Goal: Transaction & Acquisition: Purchase product/service

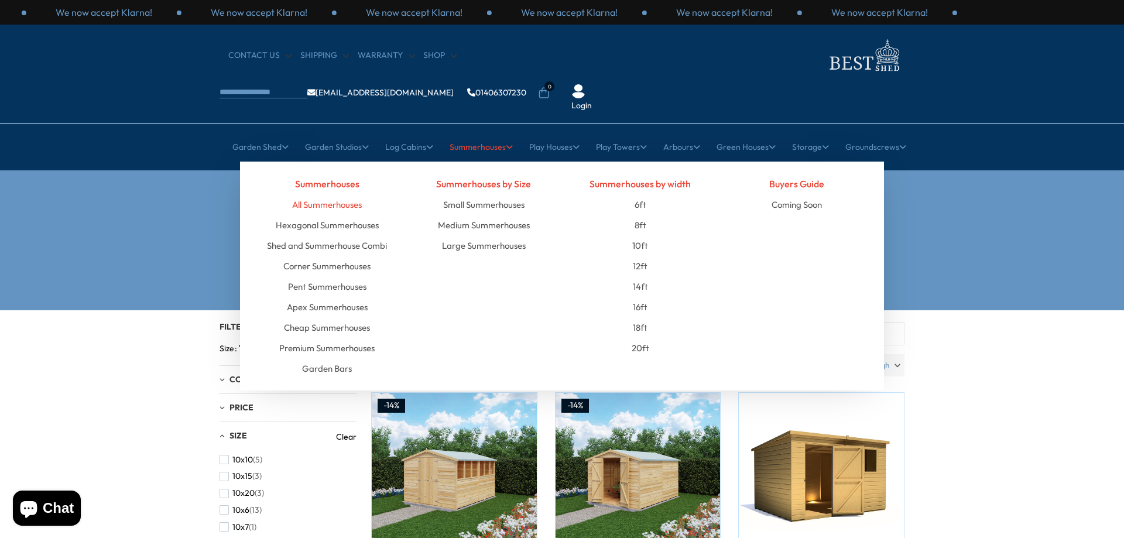
click at [347, 194] on link "All Summerhouses" at bounding box center [327, 204] width 70 height 20
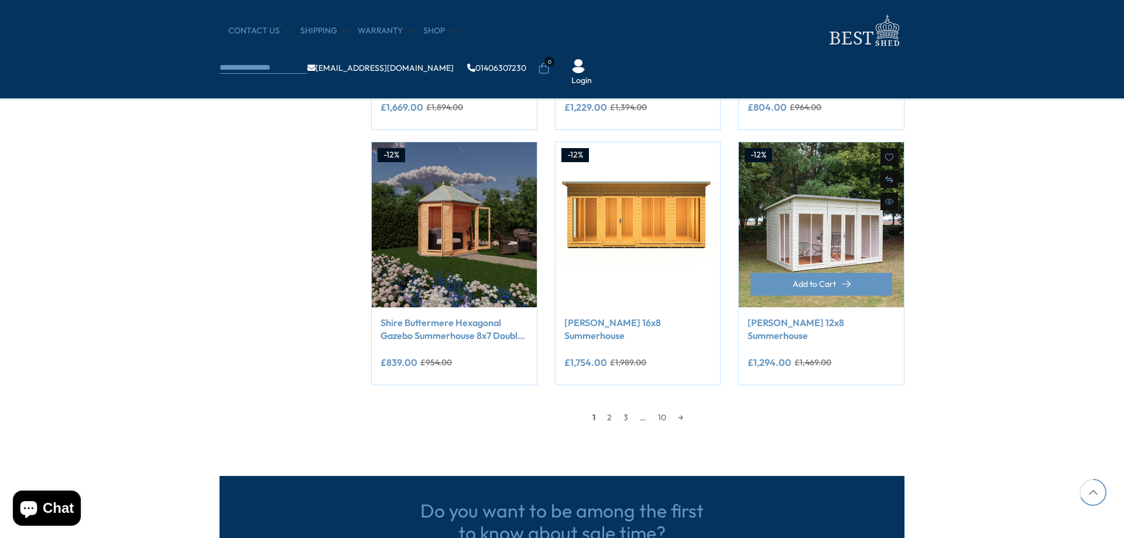
scroll to position [937, 0]
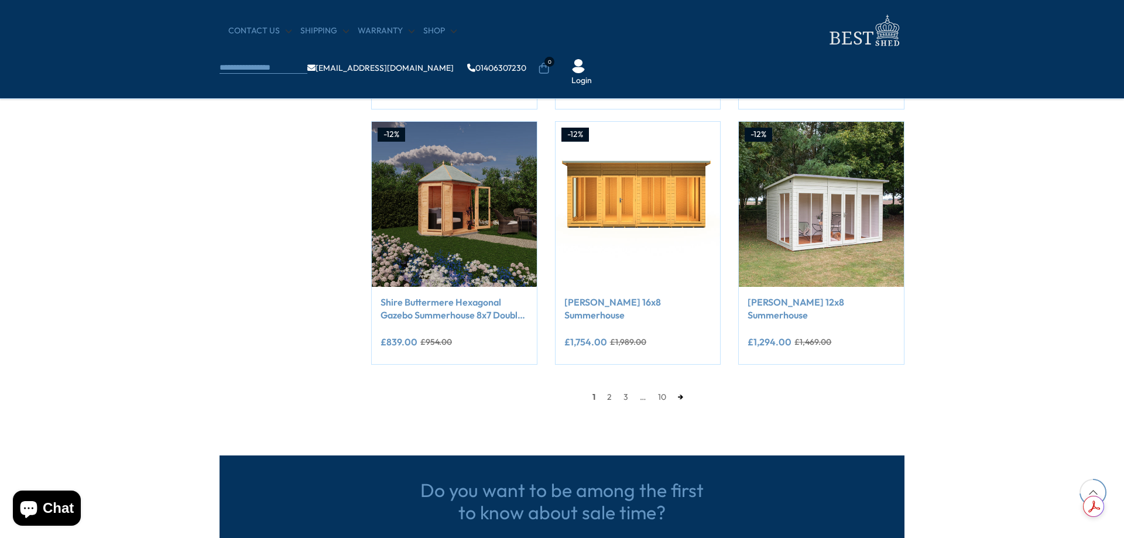
click at [680, 397] on link "→" at bounding box center [680, 397] width 17 height 18
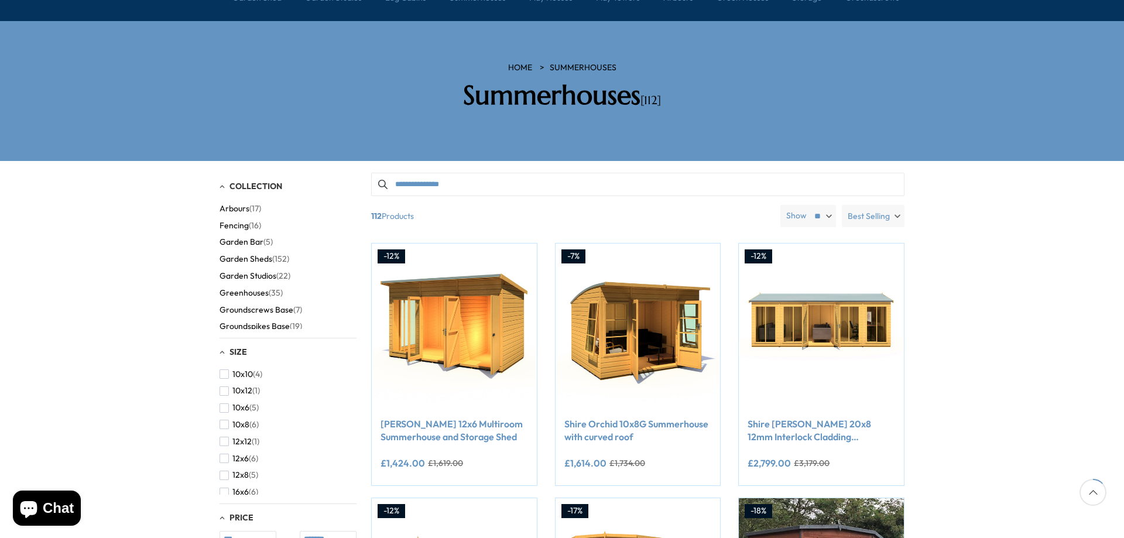
scroll to position [176, 0]
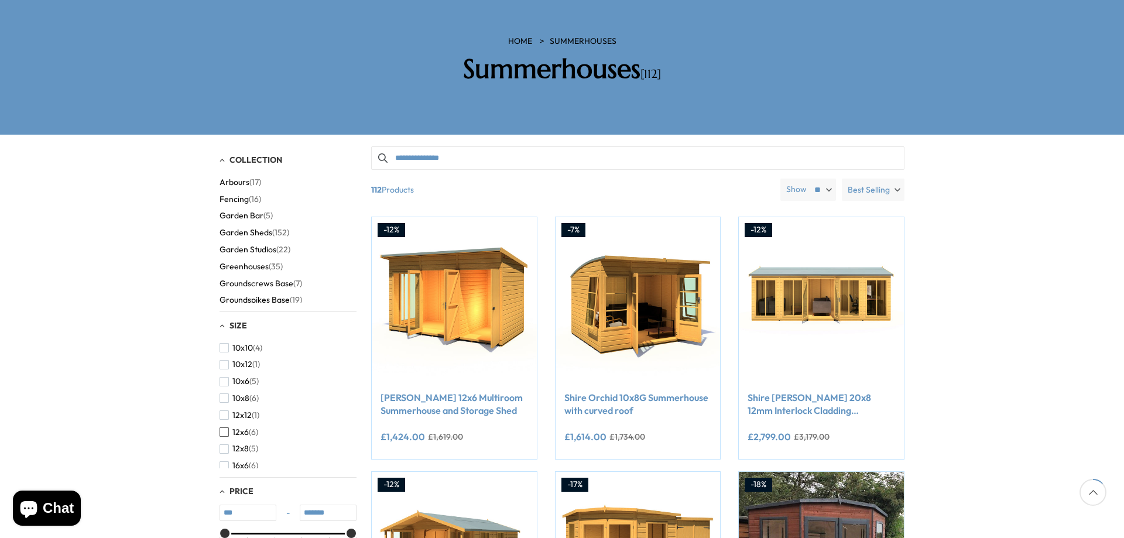
click at [221, 427] on span "button" at bounding box center [224, 431] width 9 height 9
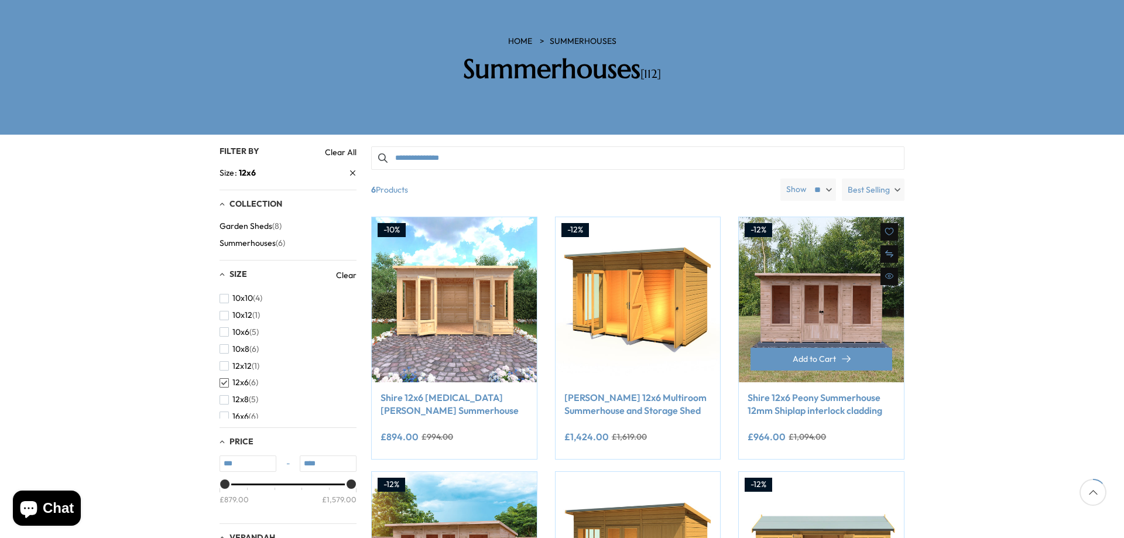
click at [828, 391] on link "Shire 12x6 Peony Summerhouse 12mm Shiplap interlock cladding" at bounding box center [822, 404] width 148 height 26
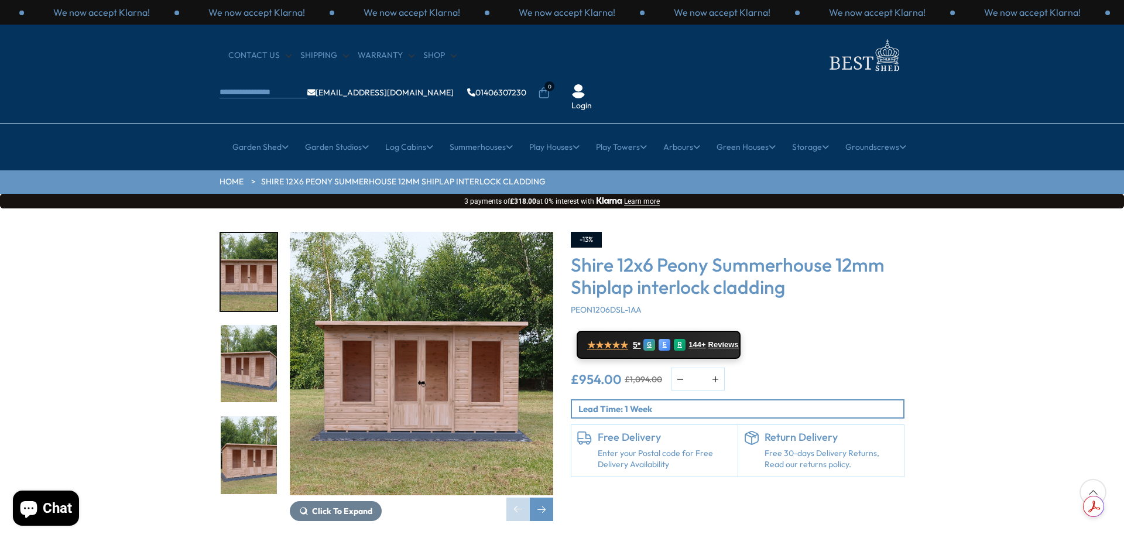
click at [252, 325] on img "2 / 21" at bounding box center [249, 364] width 56 height 78
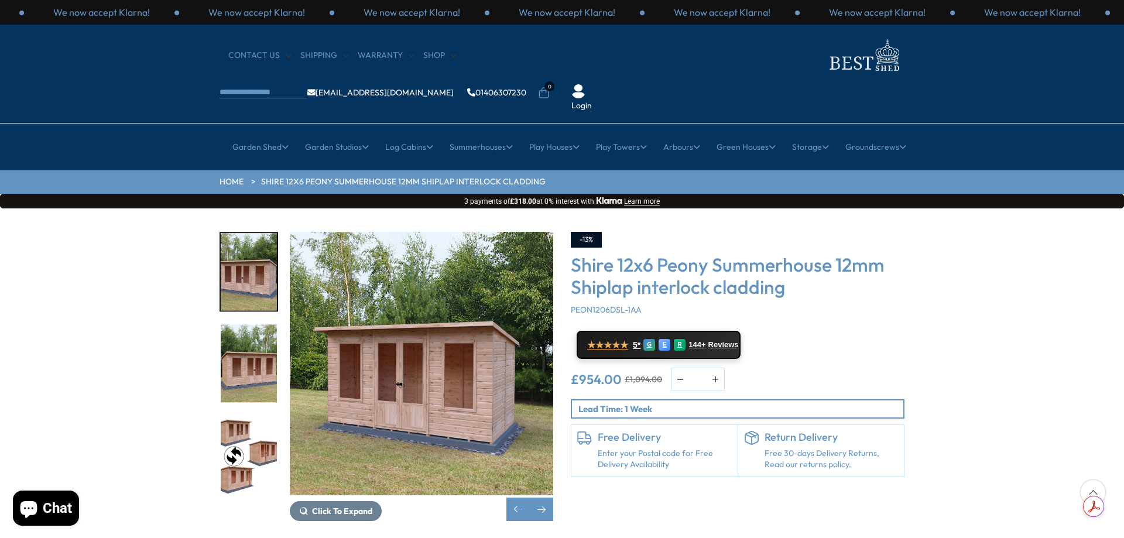
click at [243, 416] on img "4 / 21" at bounding box center [249, 455] width 56 height 78
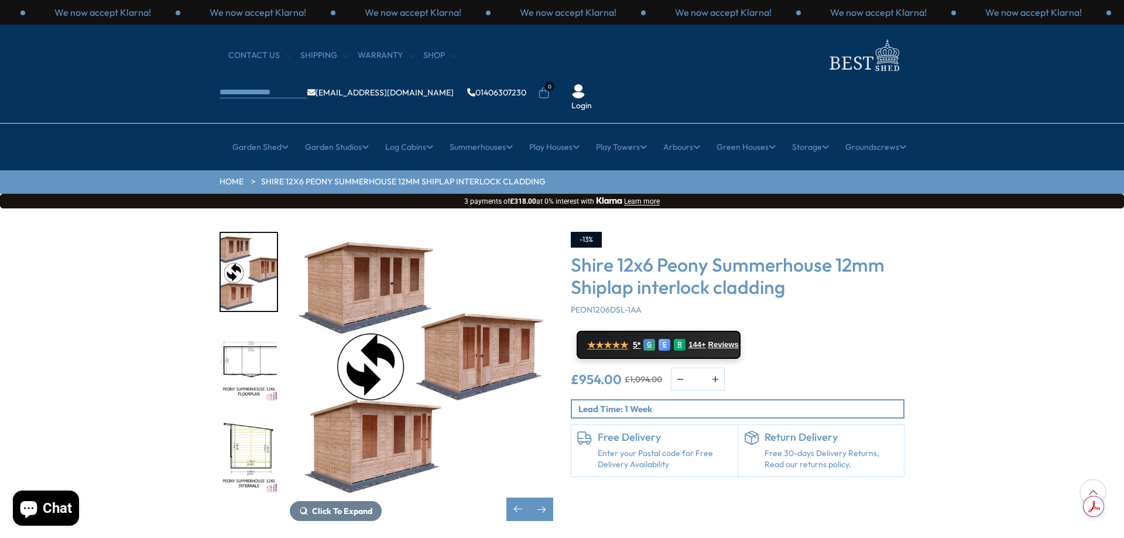
click at [239, 325] on img "5 / 21" at bounding box center [249, 364] width 56 height 78
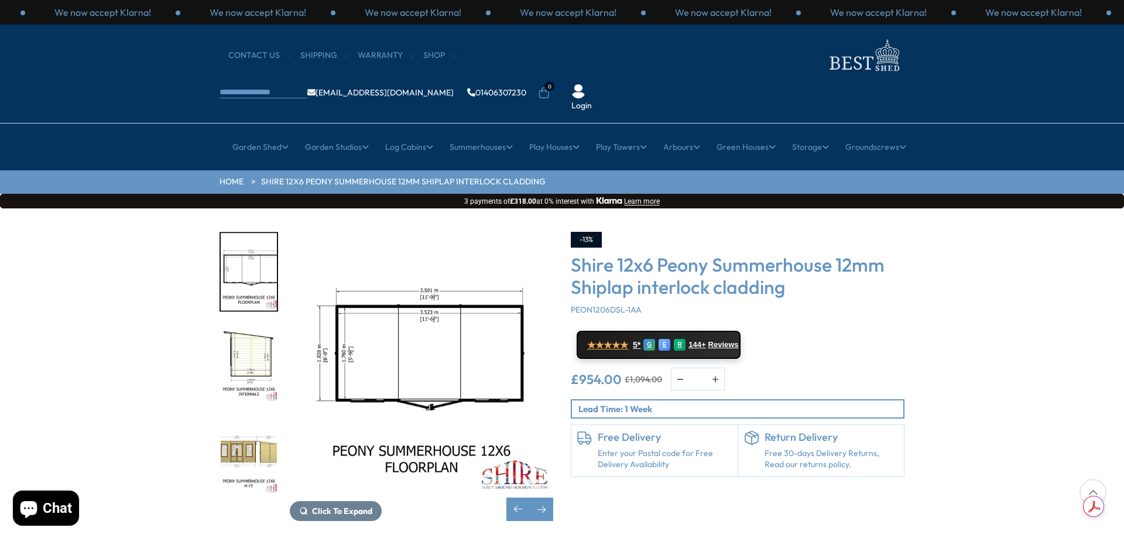
click at [253, 422] on img "7 / 21" at bounding box center [249, 455] width 56 height 78
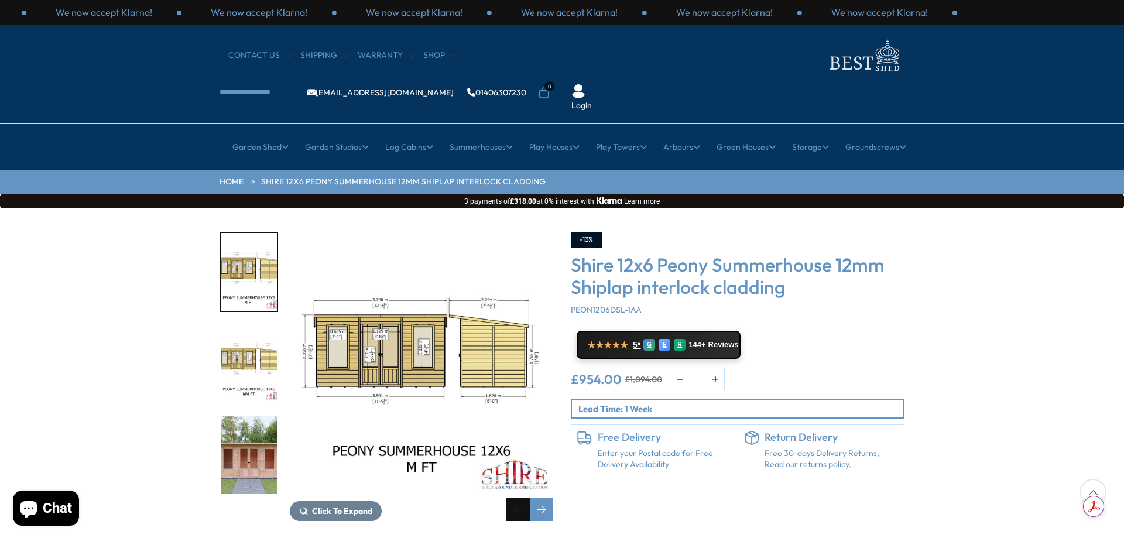
click at [515, 498] on div "Previous slide" at bounding box center [517, 509] width 23 height 23
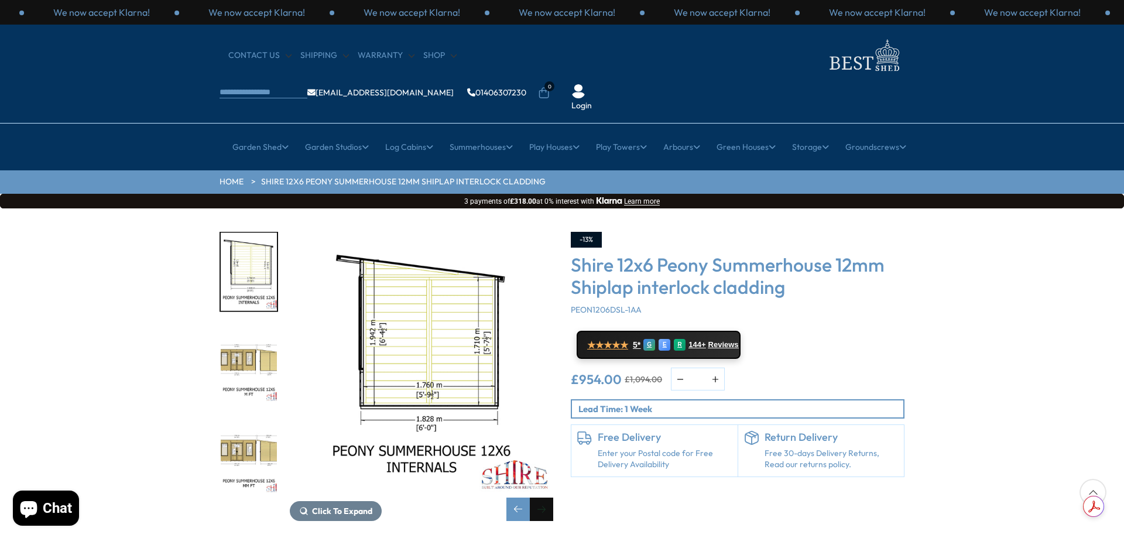
click at [543, 498] on div "Next slide" at bounding box center [541, 509] width 23 height 23
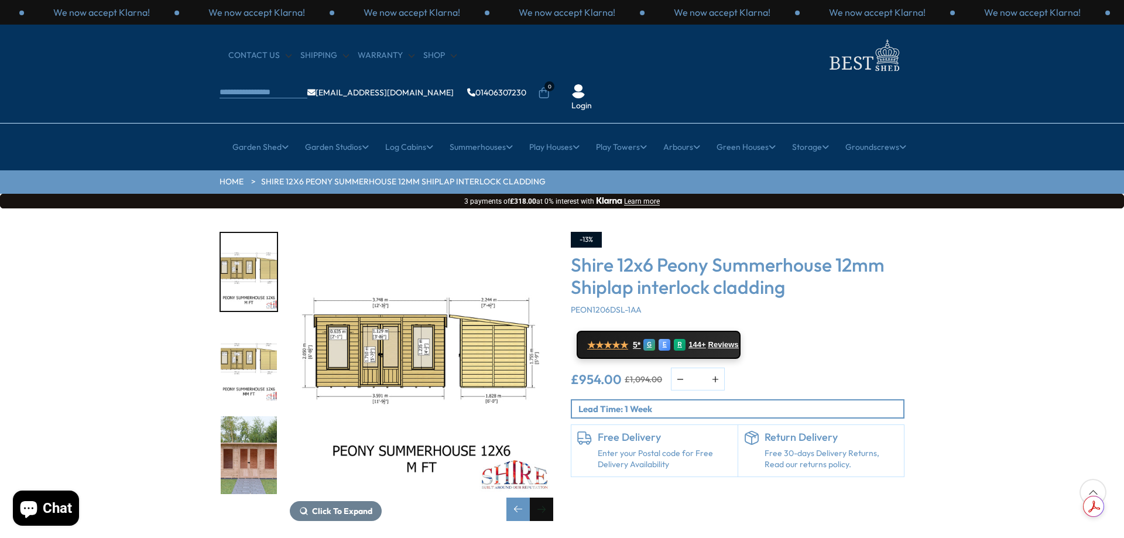
click at [543, 498] on div "Next slide" at bounding box center [541, 509] width 23 height 23
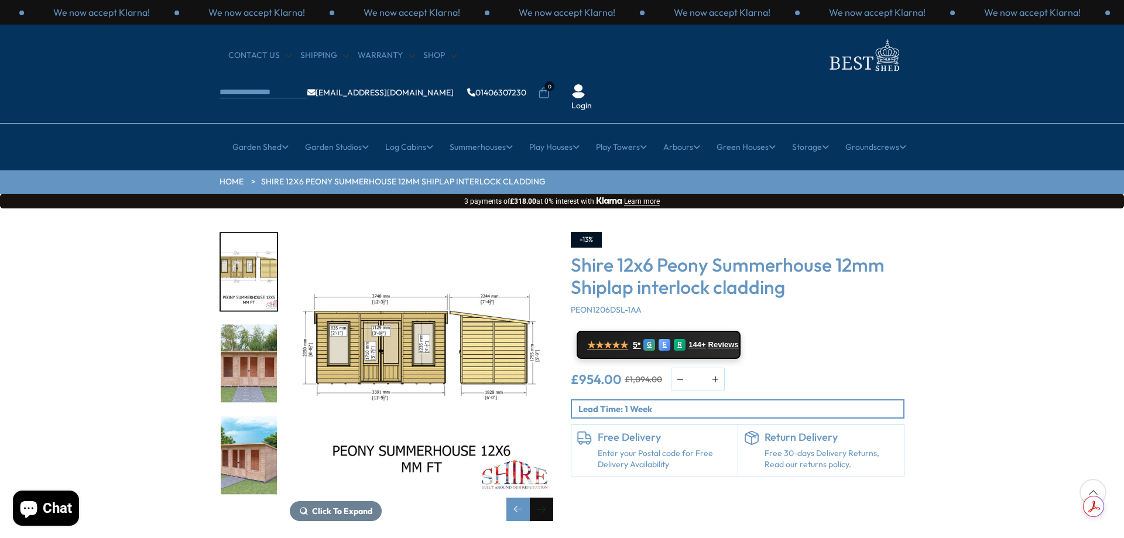
click at [543, 498] on div "Next slide" at bounding box center [541, 509] width 23 height 23
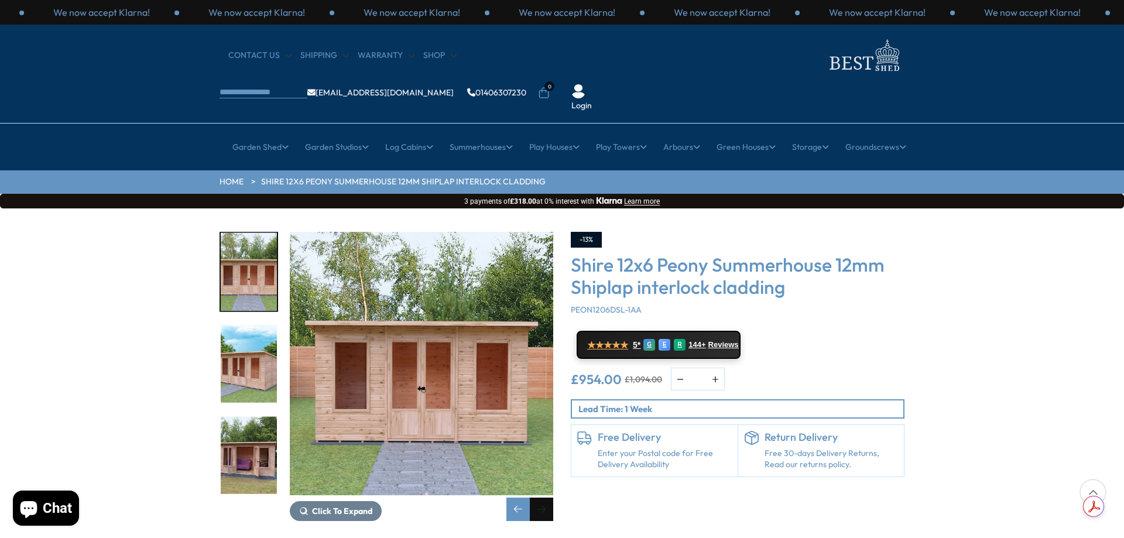
click at [544, 498] on div "Next slide" at bounding box center [541, 509] width 23 height 23
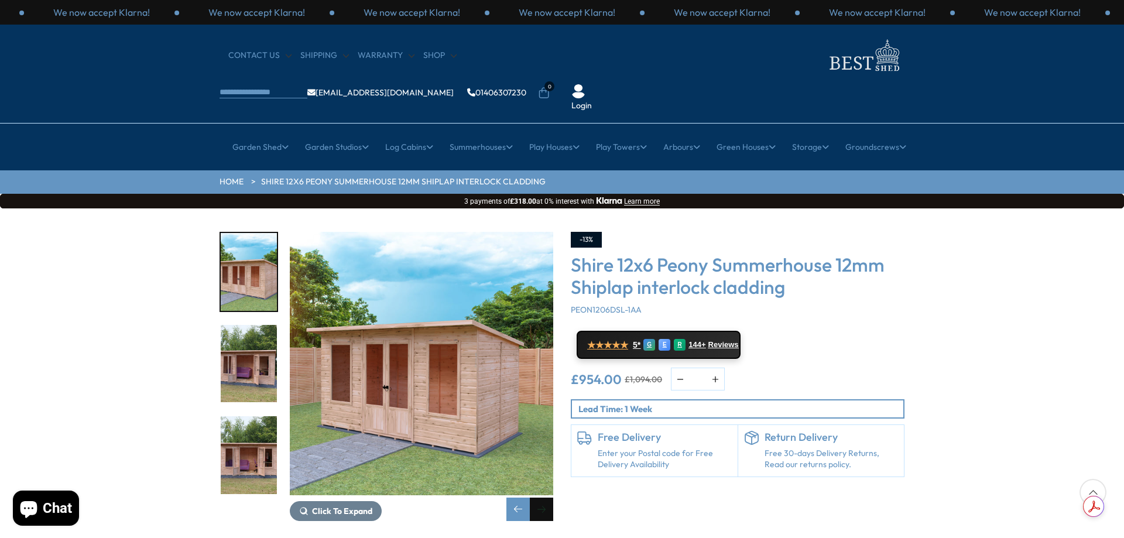
click at [544, 498] on div "Next slide" at bounding box center [541, 509] width 23 height 23
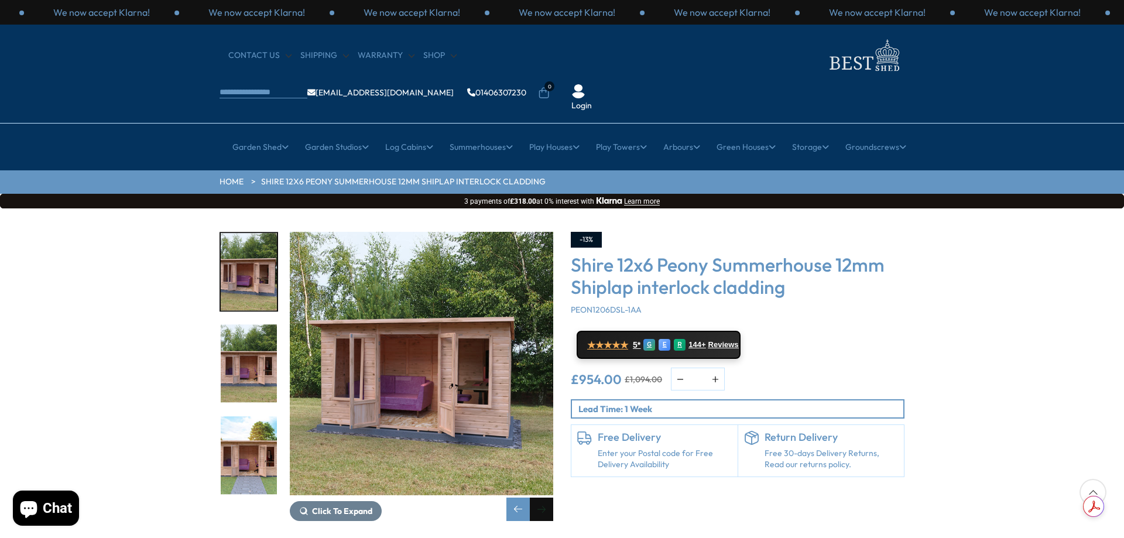
click at [544, 498] on div "Next slide" at bounding box center [541, 509] width 23 height 23
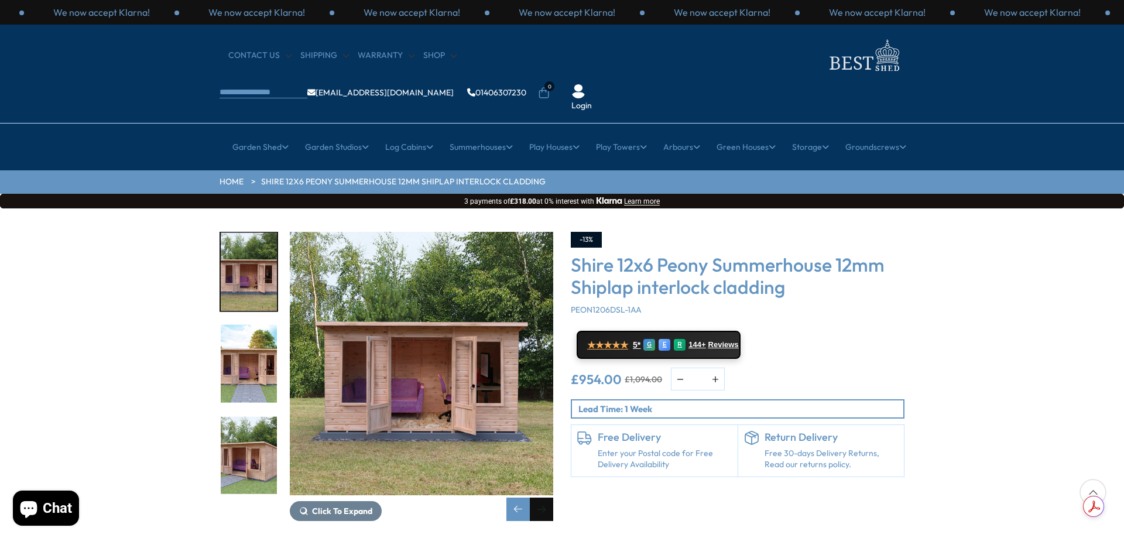
click at [544, 498] on div "Next slide" at bounding box center [541, 509] width 23 height 23
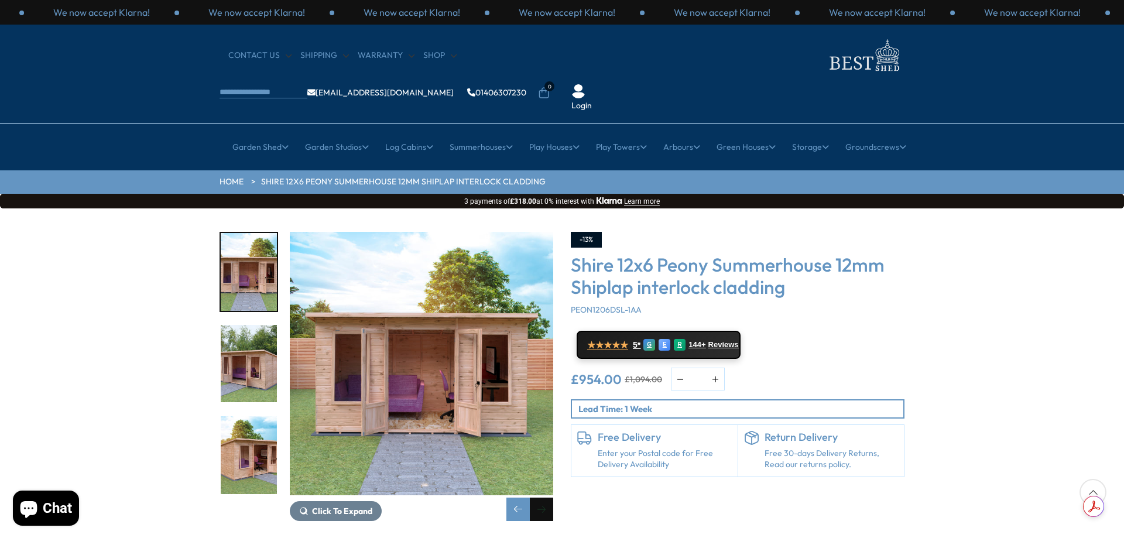
click at [544, 498] on div "Next slide" at bounding box center [541, 509] width 23 height 23
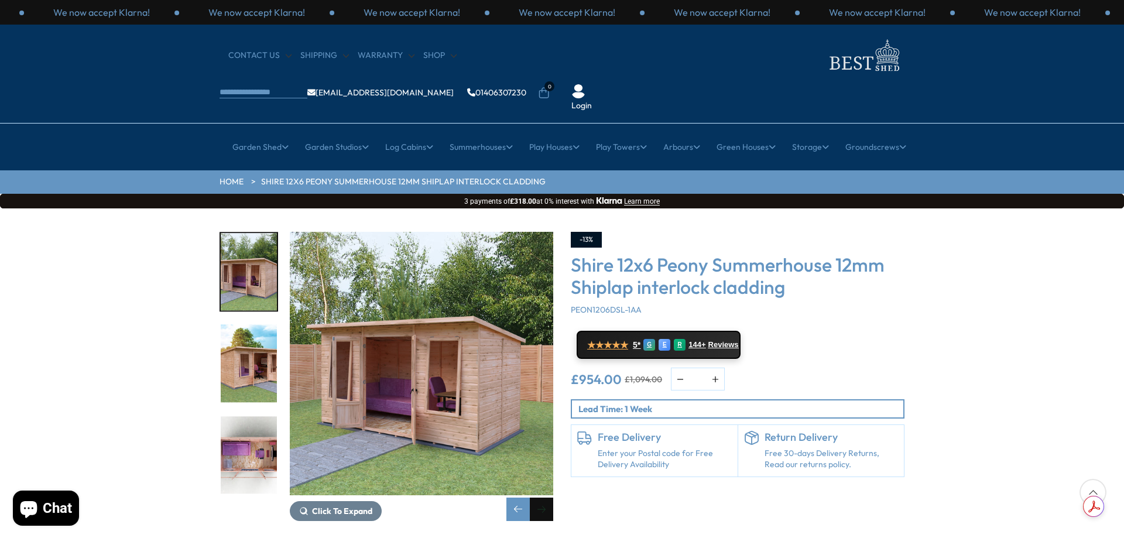
click at [544, 498] on div "Next slide" at bounding box center [541, 509] width 23 height 23
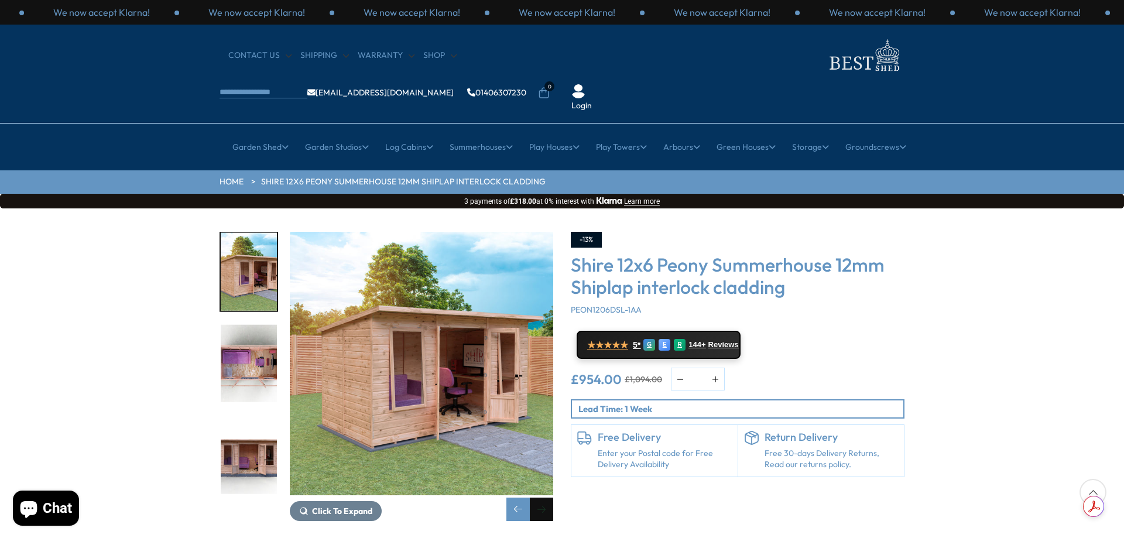
click at [544, 498] on div "Next slide" at bounding box center [541, 509] width 23 height 23
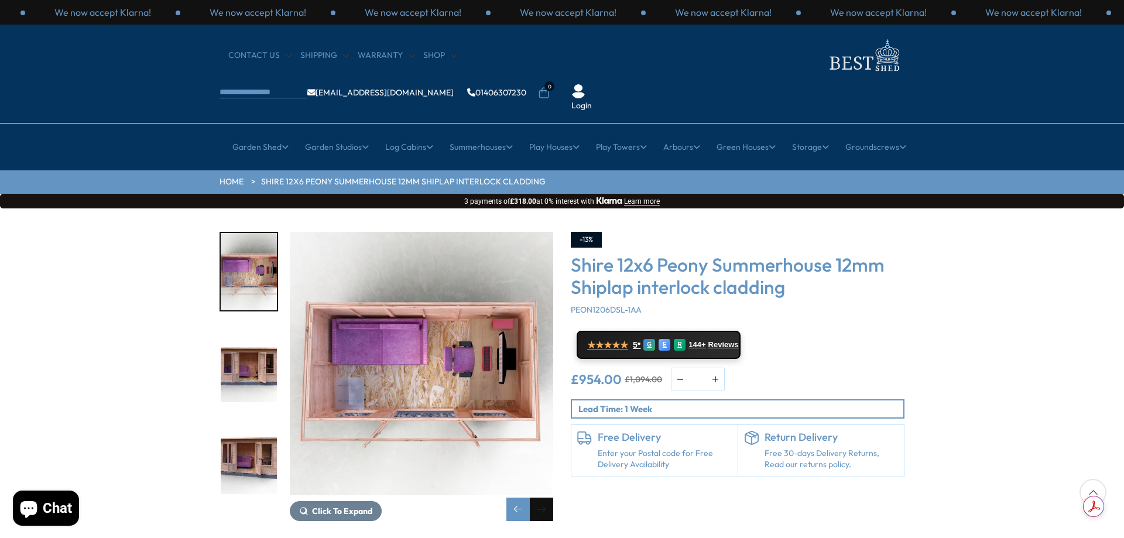
click at [545, 498] on div "Next slide" at bounding box center [541, 509] width 23 height 23
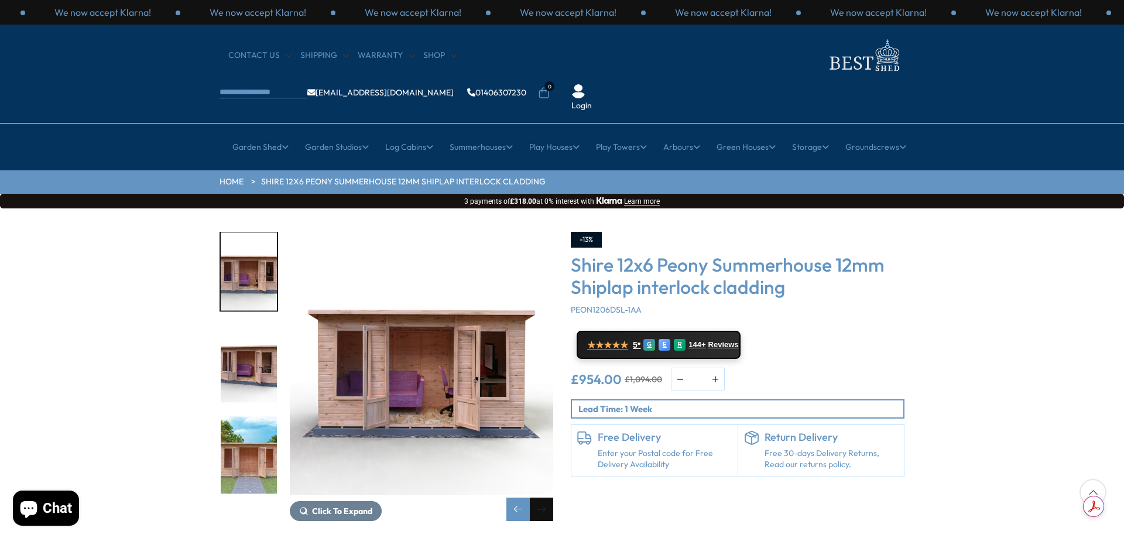
click at [545, 498] on div "Next slide" at bounding box center [541, 509] width 23 height 23
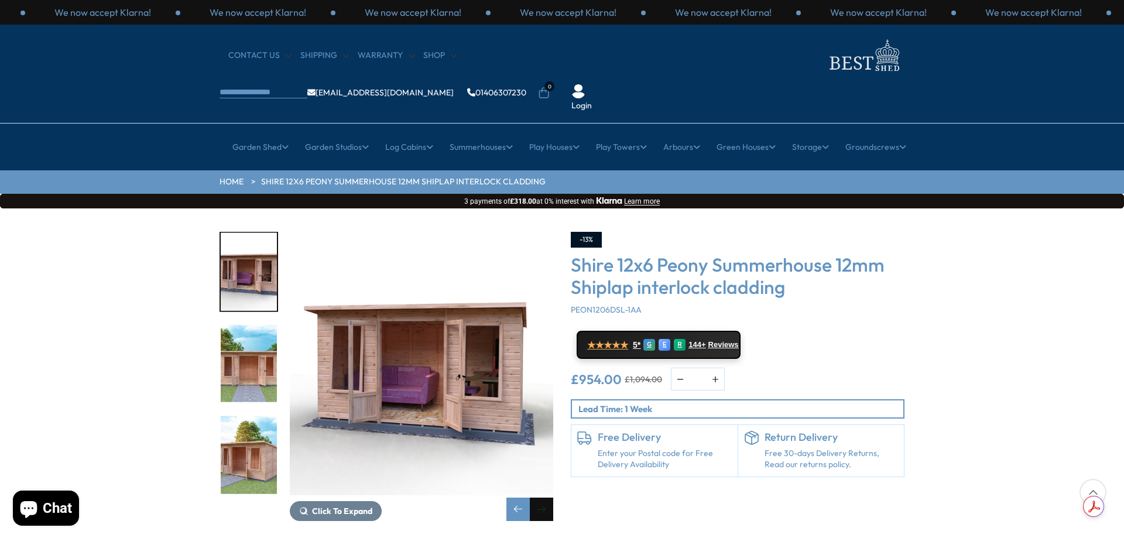
click at [545, 498] on div "Next slide" at bounding box center [541, 509] width 23 height 23
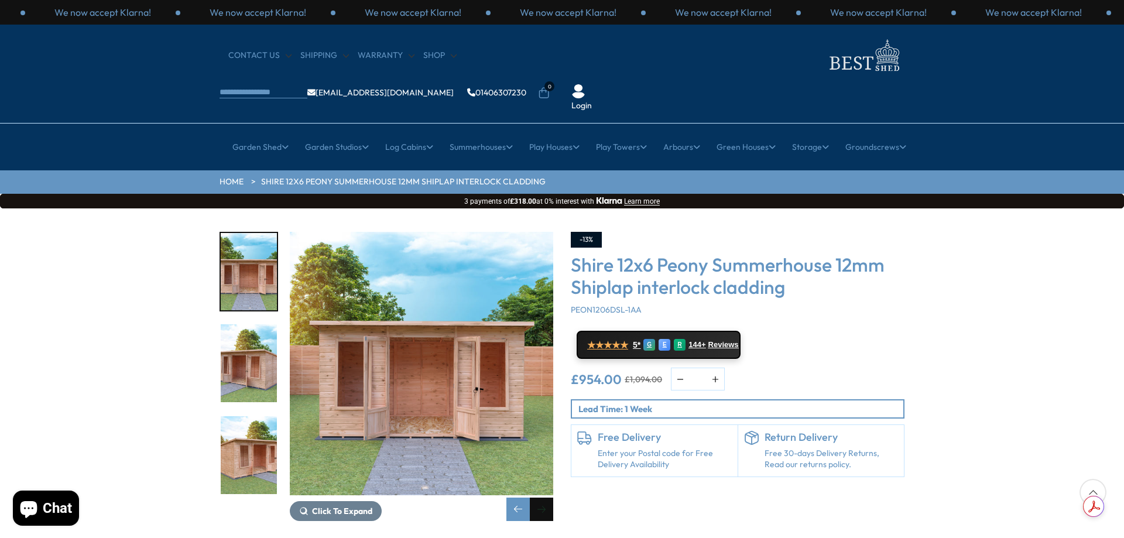
click at [545, 498] on div "Next slide" at bounding box center [541, 509] width 23 height 23
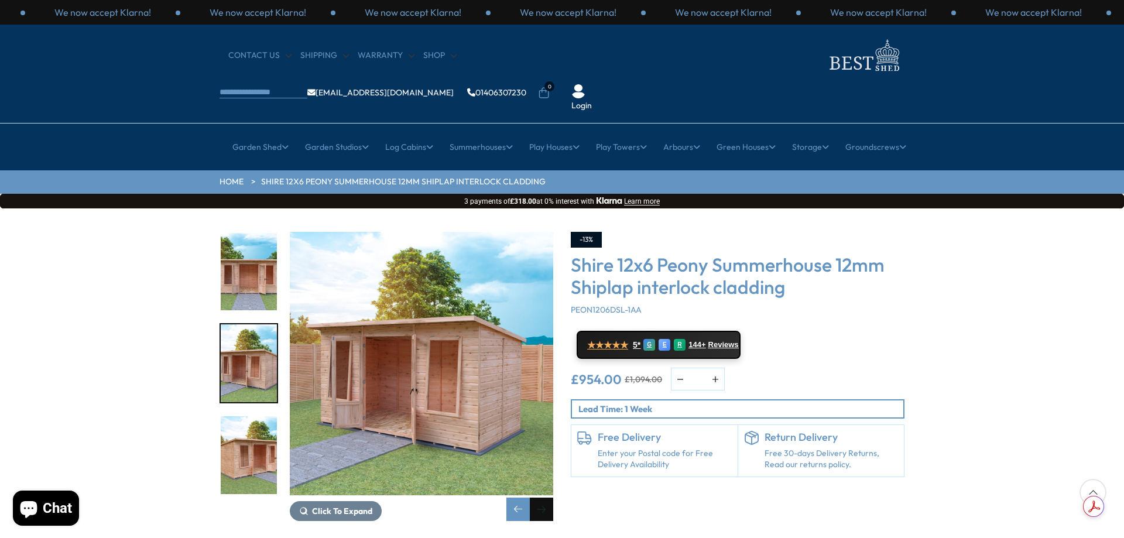
click at [545, 498] on div "Next slide" at bounding box center [541, 509] width 23 height 23
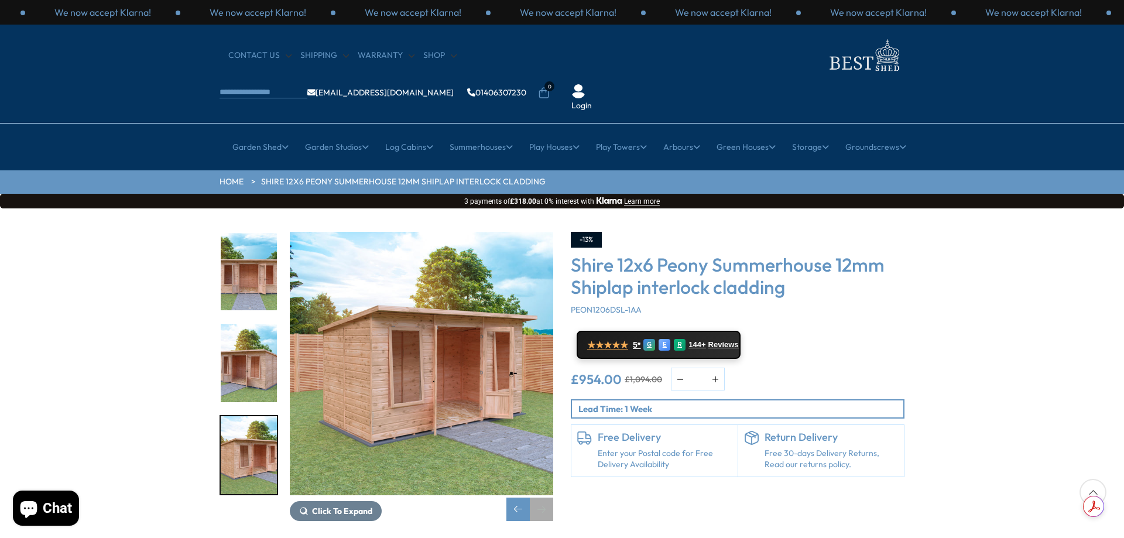
click at [545, 498] on div "Next slide" at bounding box center [541, 509] width 23 height 23
click at [544, 498] on div "Next slide" at bounding box center [541, 509] width 23 height 23
click at [512, 498] on div "Previous slide" at bounding box center [517, 509] width 23 height 23
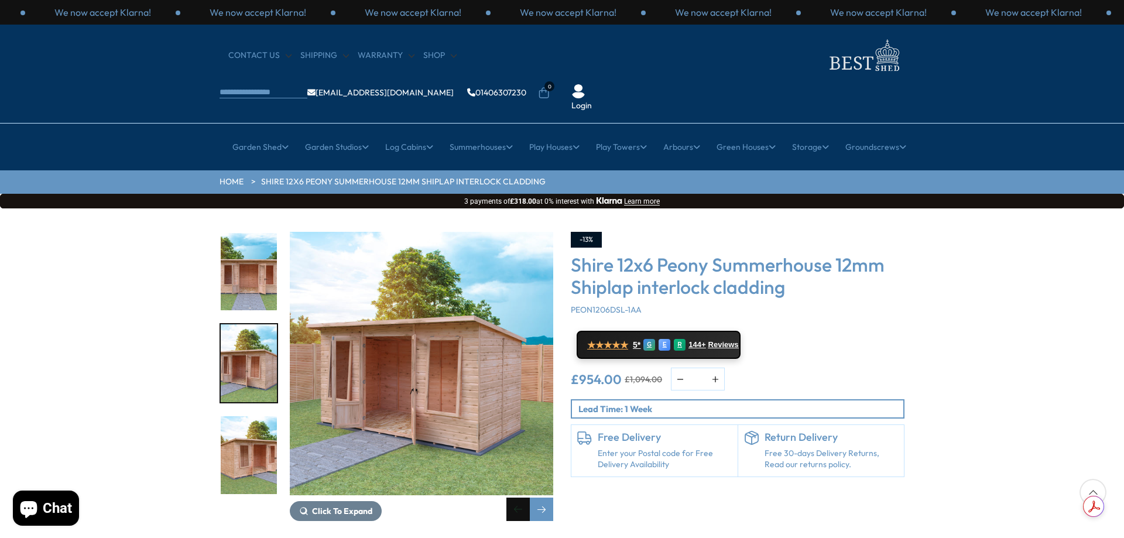
click at [514, 498] on div "Previous slide" at bounding box center [517, 509] width 23 height 23
click at [515, 498] on div "Previous slide" at bounding box center [517, 509] width 23 height 23
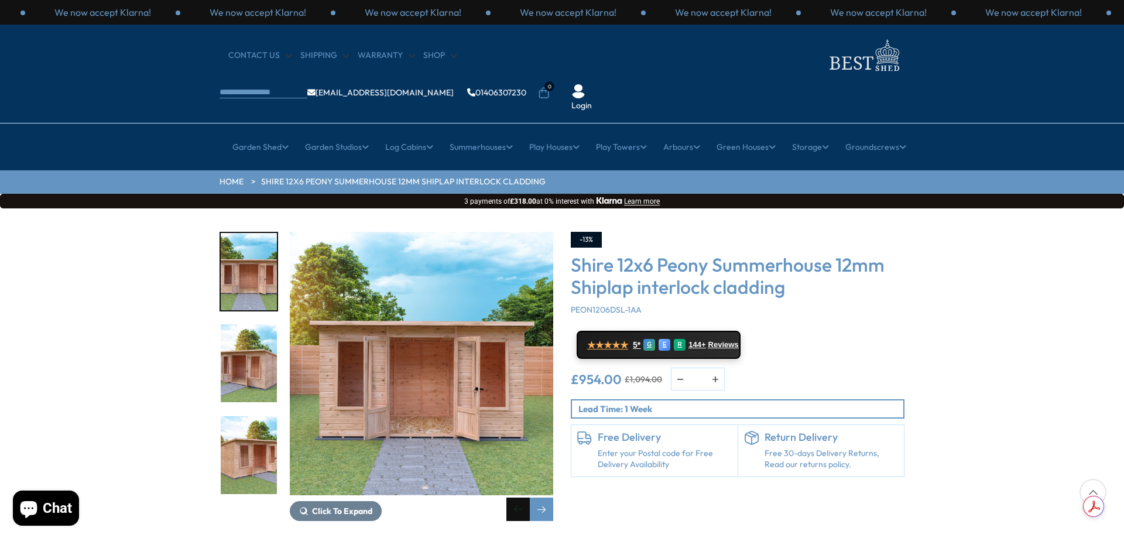
click at [515, 498] on div "Previous slide" at bounding box center [517, 509] width 23 height 23
click at [516, 498] on div "Previous slide" at bounding box center [517, 509] width 23 height 23
click at [517, 498] on div "Previous slide" at bounding box center [517, 509] width 23 height 23
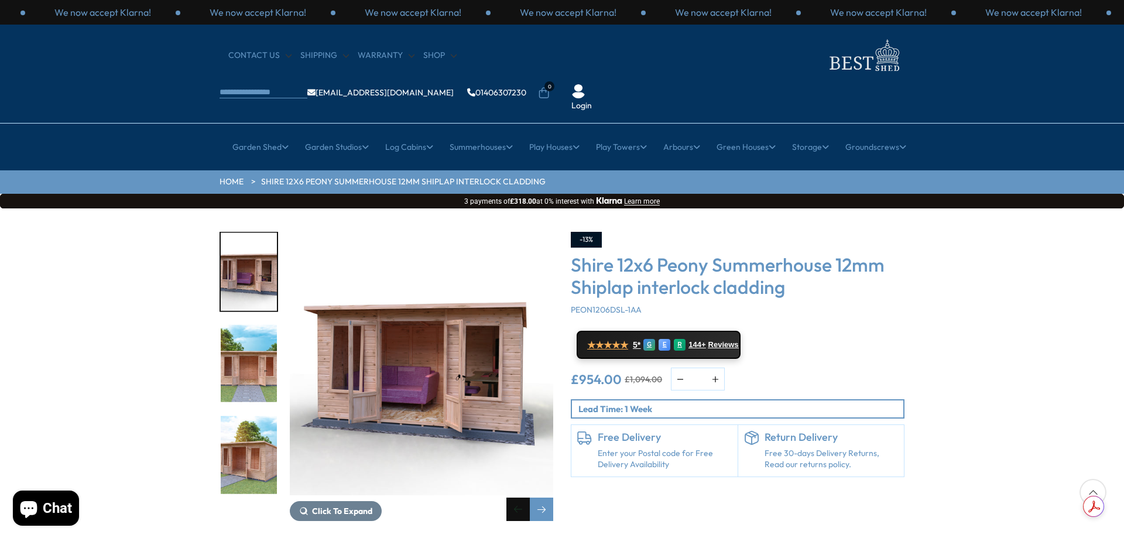
click at [517, 498] on div "Previous slide" at bounding box center [517, 509] width 23 height 23
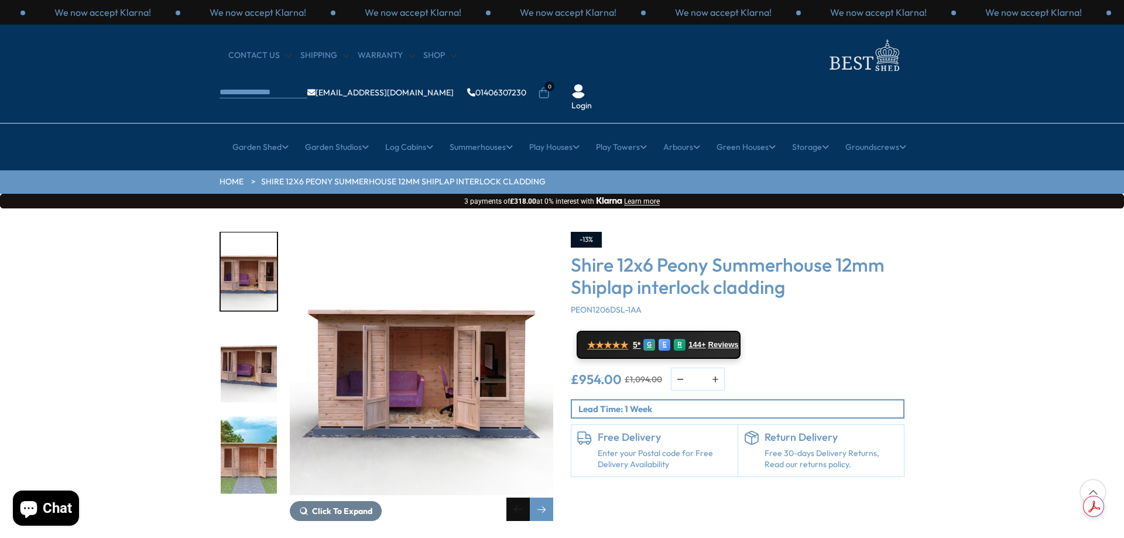
click at [517, 498] on div "Previous slide" at bounding box center [517, 509] width 23 height 23
click at [518, 498] on div "Previous slide" at bounding box center [517, 509] width 23 height 23
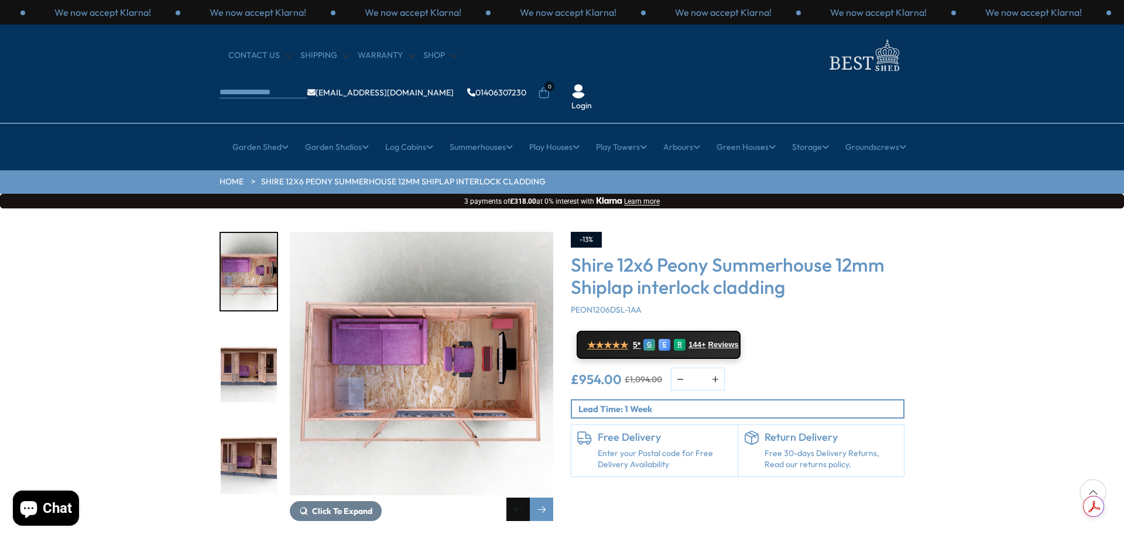
click at [519, 498] on div "Previous slide" at bounding box center [517, 509] width 23 height 23
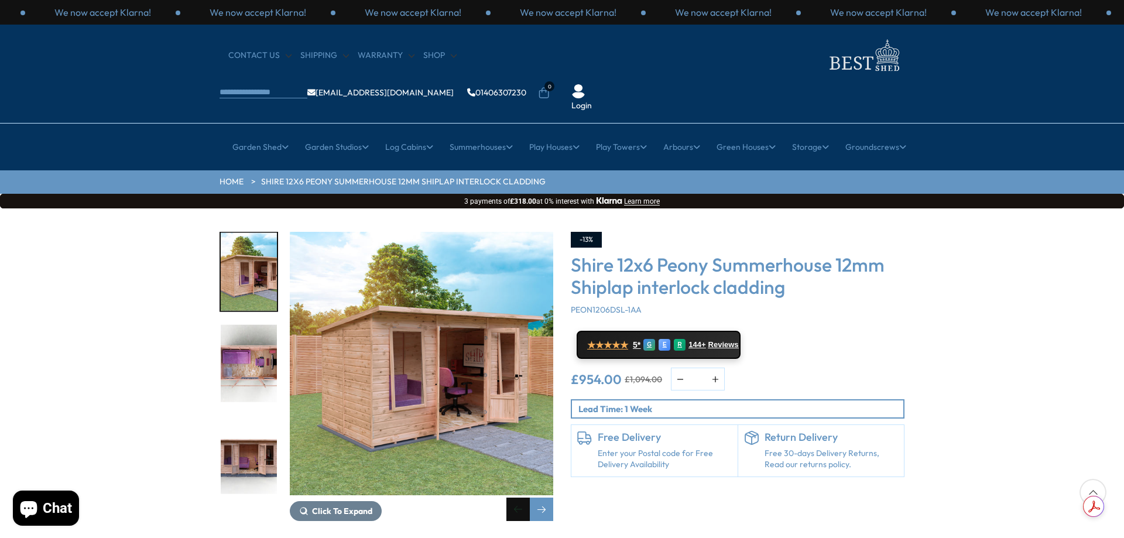
click at [519, 498] on div "Previous slide" at bounding box center [517, 509] width 23 height 23
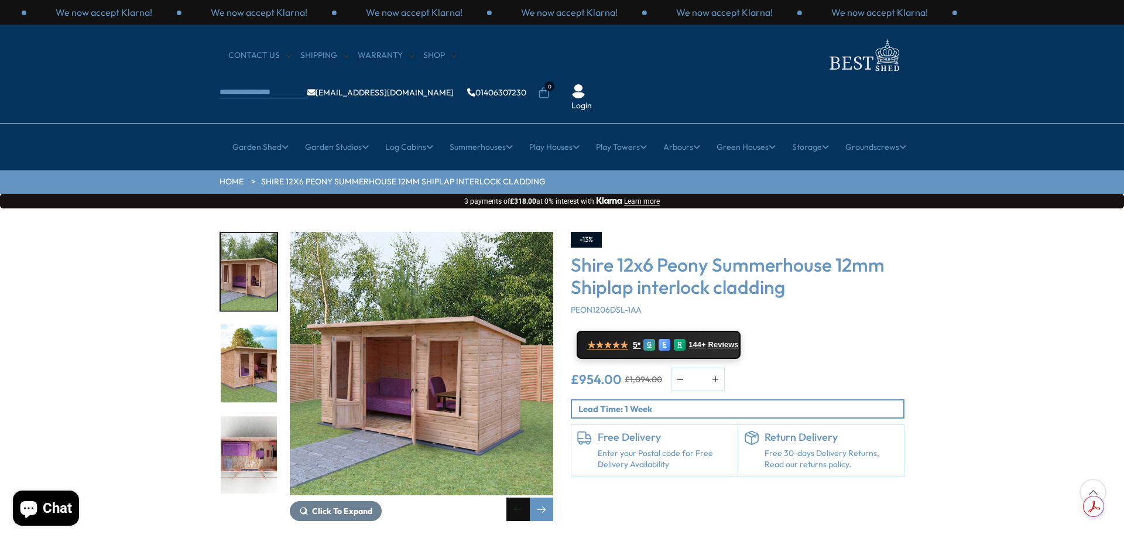
click at [519, 498] on div "Previous slide" at bounding box center [517, 509] width 23 height 23
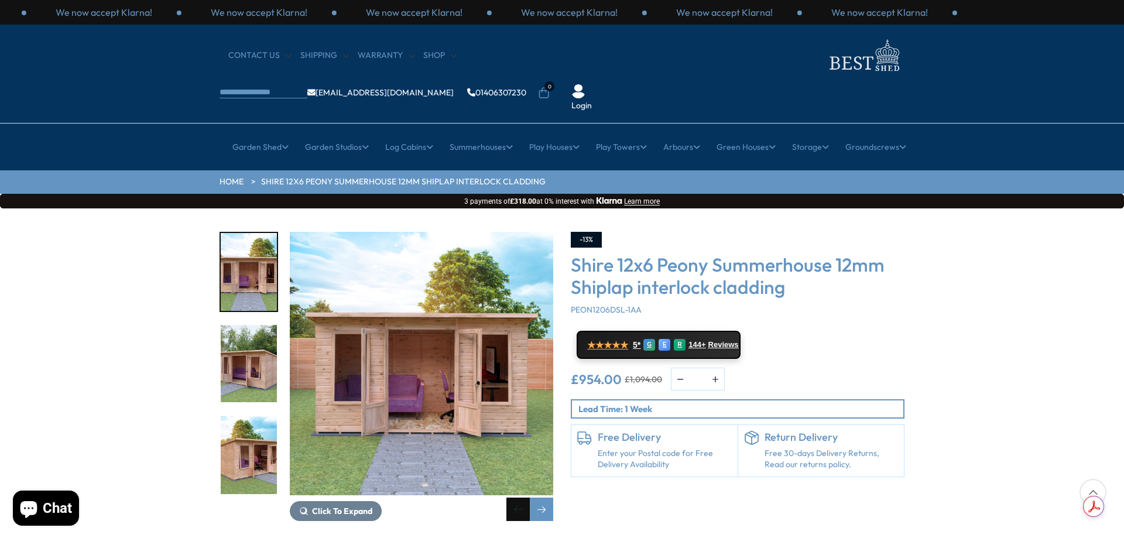
click at [519, 498] on div "Previous slide" at bounding box center [517, 509] width 23 height 23
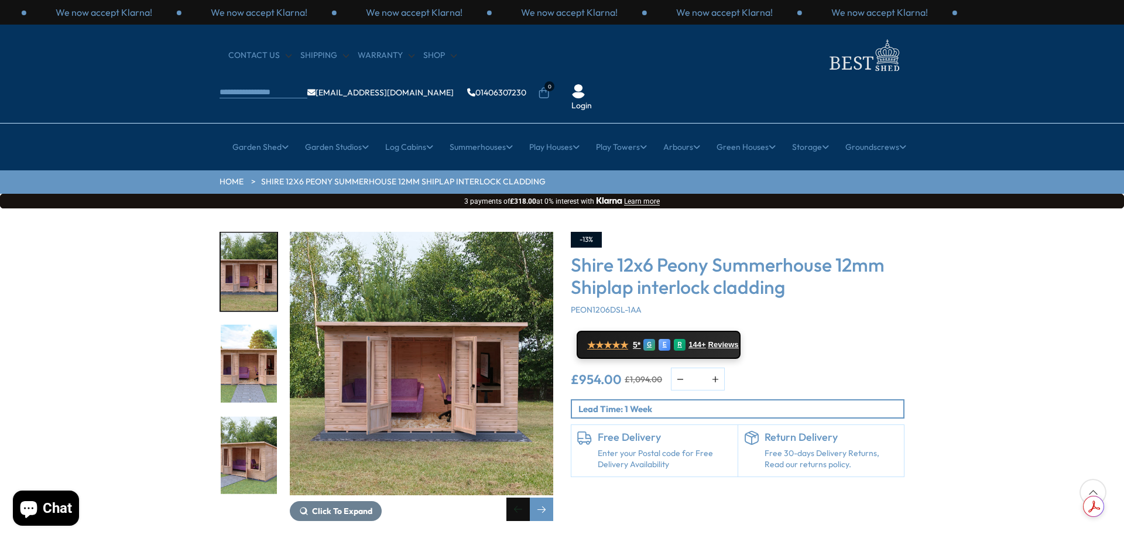
click at [519, 498] on div "Previous slide" at bounding box center [517, 509] width 23 height 23
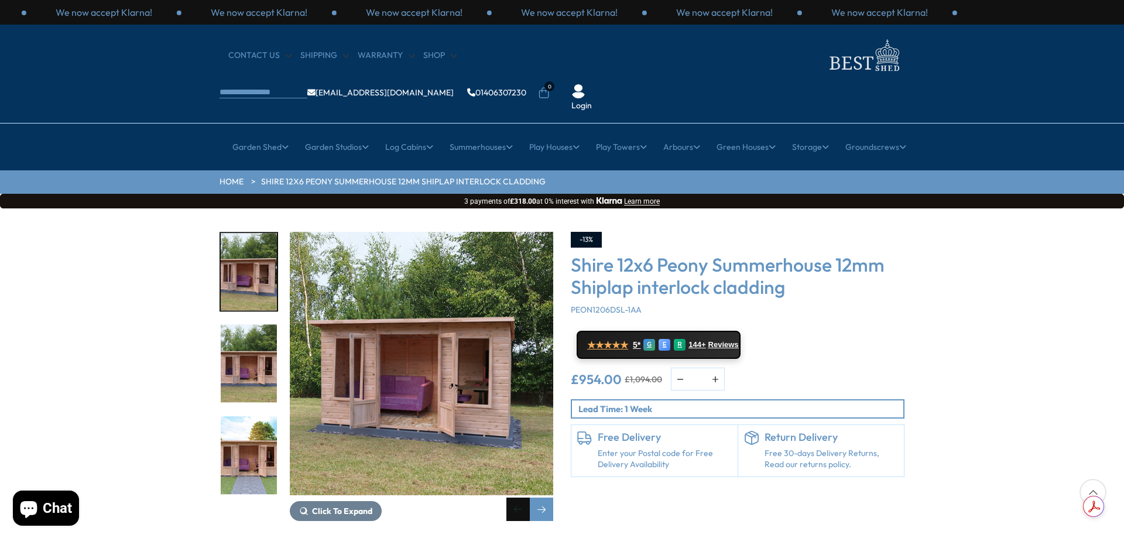
click at [519, 498] on div "Previous slide" at bounding box center [517, 509] width 23 height 23
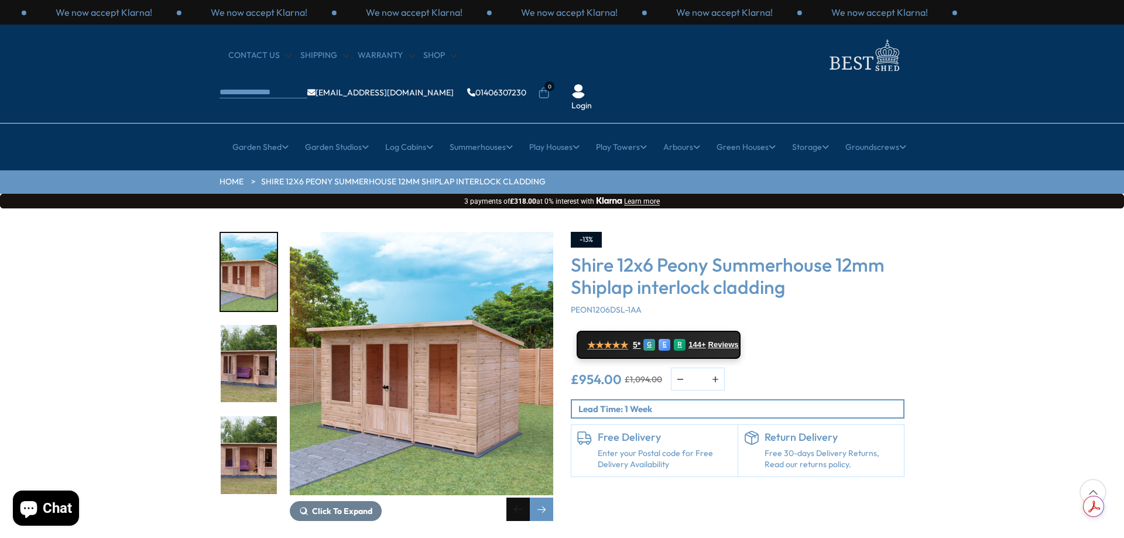
click at [519, 498] on div "Previous slide" at bounding box center [517, 509] width 23 height 23
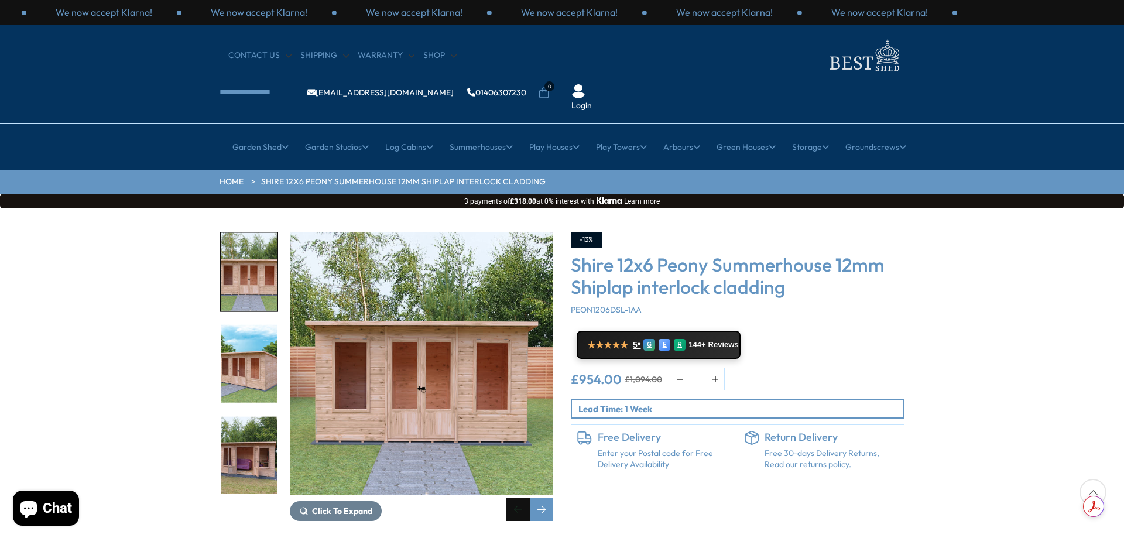
click at [520, 498] on div "Previous slide" at bounding box center [517, 509] width 23 height 23
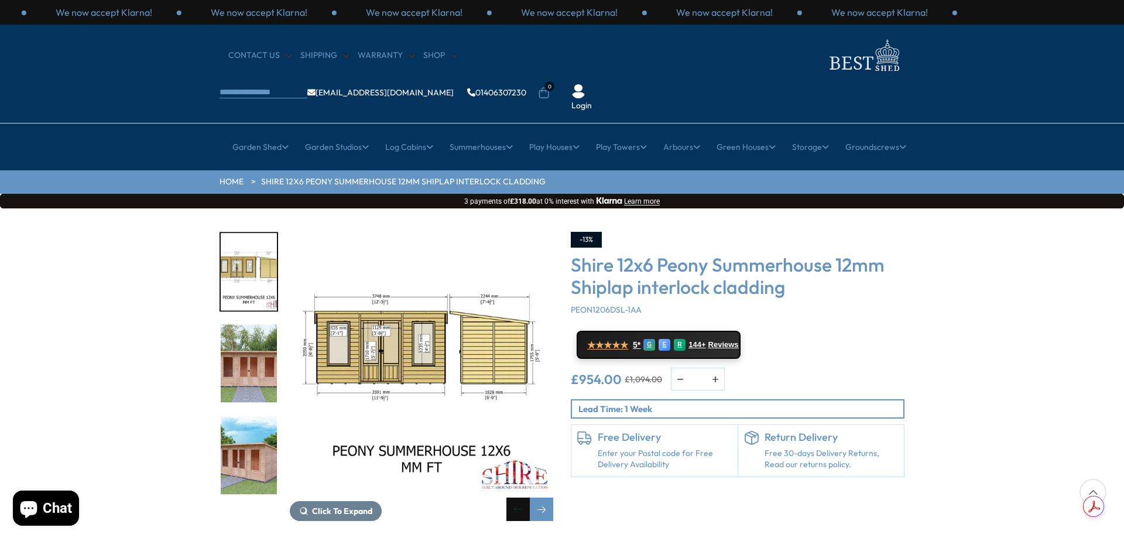
click at [520, 498] on div "Previous slide" at bounding box center [517, 509] width 23 height 23
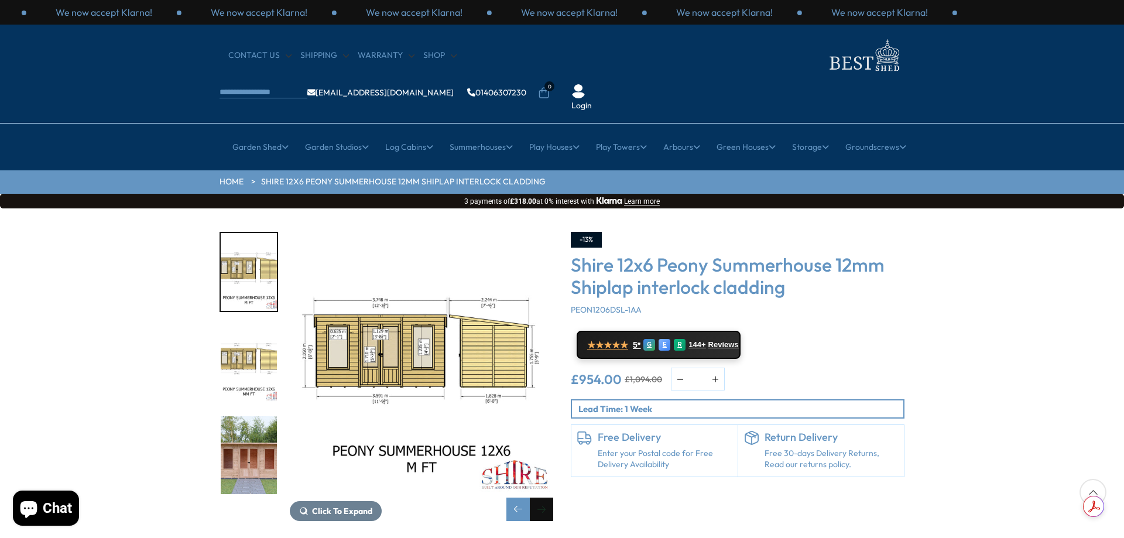
click at [548, 498] on div "Next slide" at bounding box center [541, 509] width 23 height 23
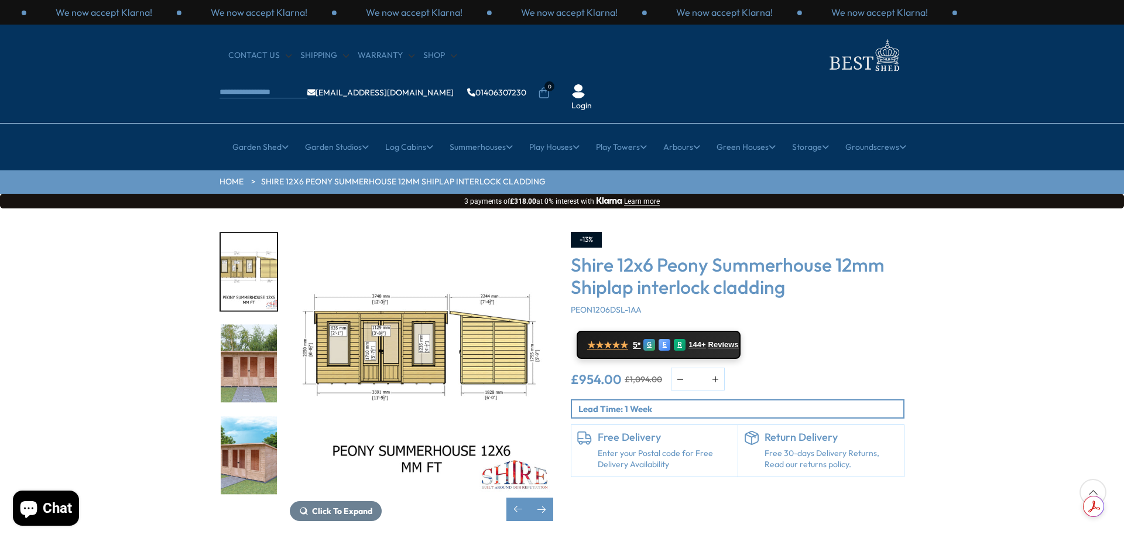
click at [258, 325] on img "9 / 21" at bounding box center [249, 364] width 56 height 78
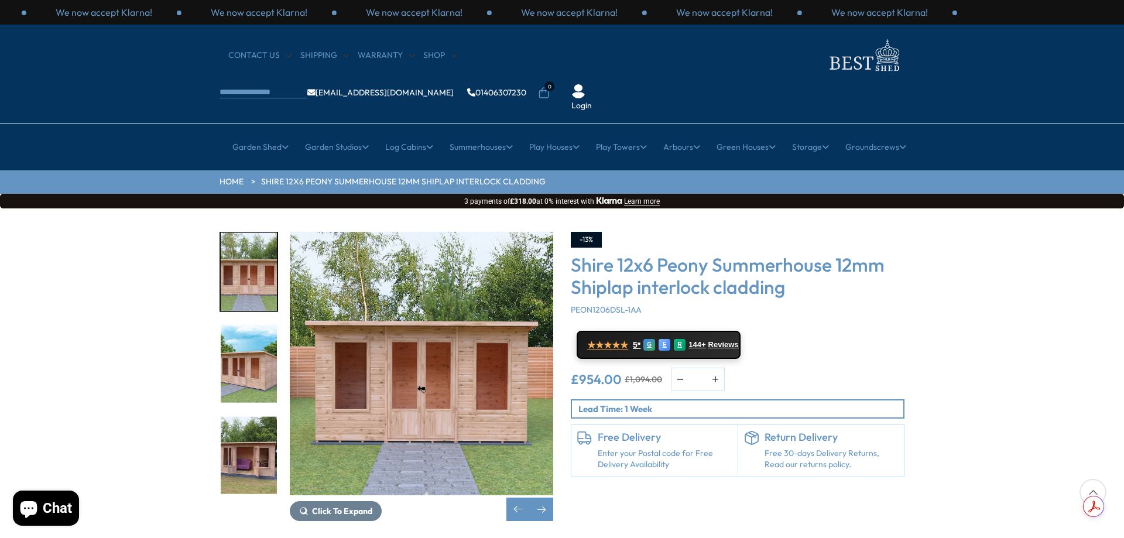
click at [250, 343] on img "10 / 21" at bounding box center [249, 364] width 56 height 78
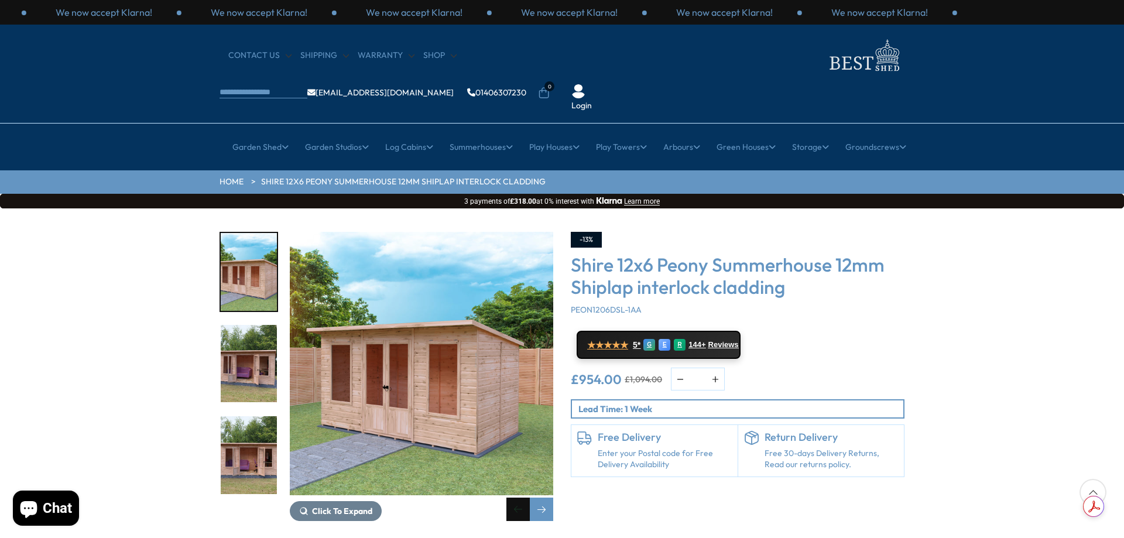
click at [513, 498] on div "Previous slide" at bounding box center [517, 509] width 23 height 23
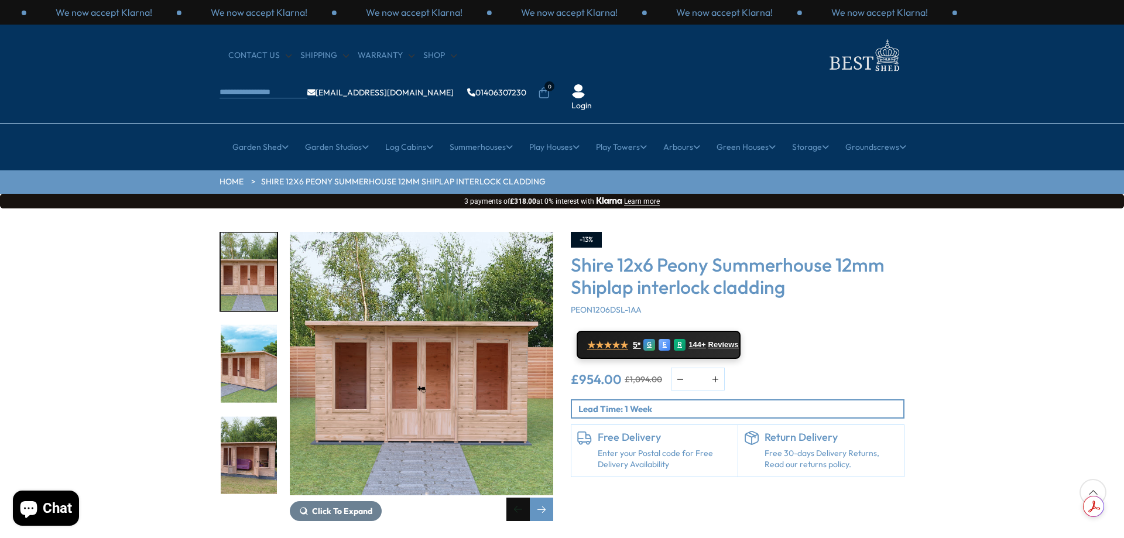
click at [513, 498] on div "Previous slide" at bounding box center [517, 509] width 23 height 23
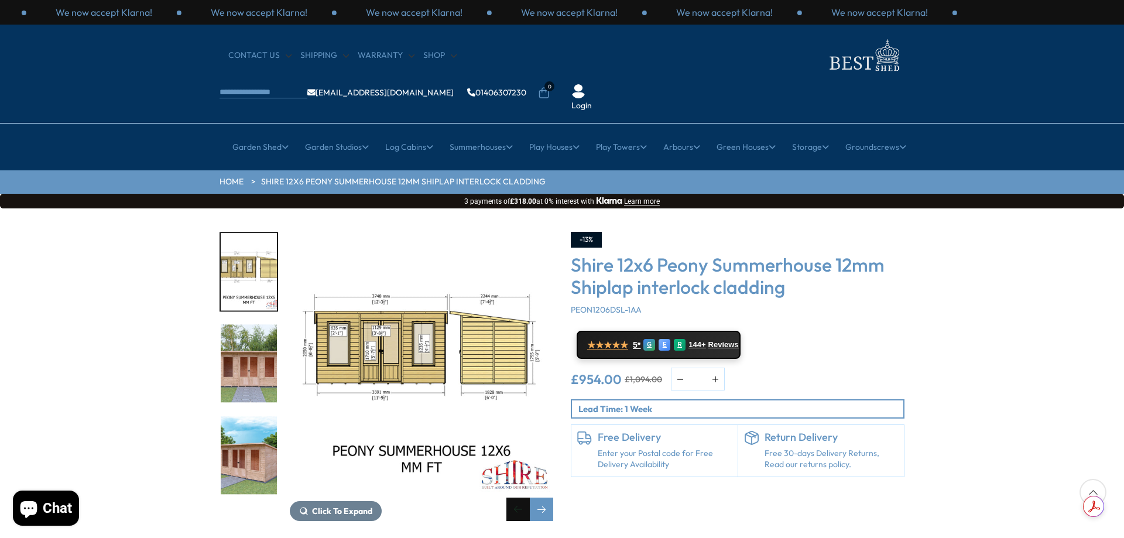
click at [515, 498] on div "Previous slide" at bounding box center [517, 509] width 23 height 23
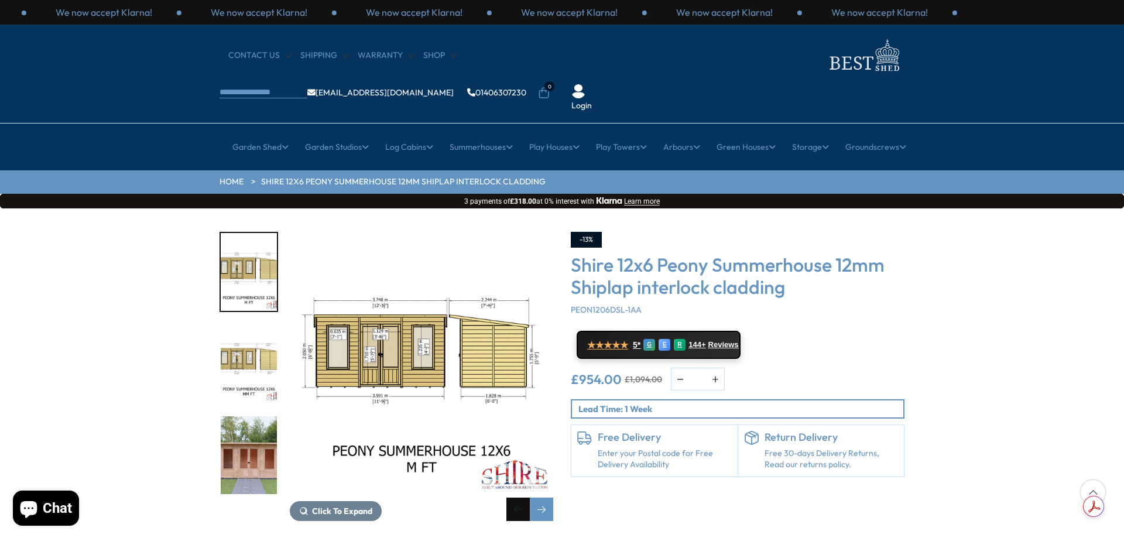
click at [515, 498] on div "Previous slide" at bounding box center [517, 509] width 23 height 23
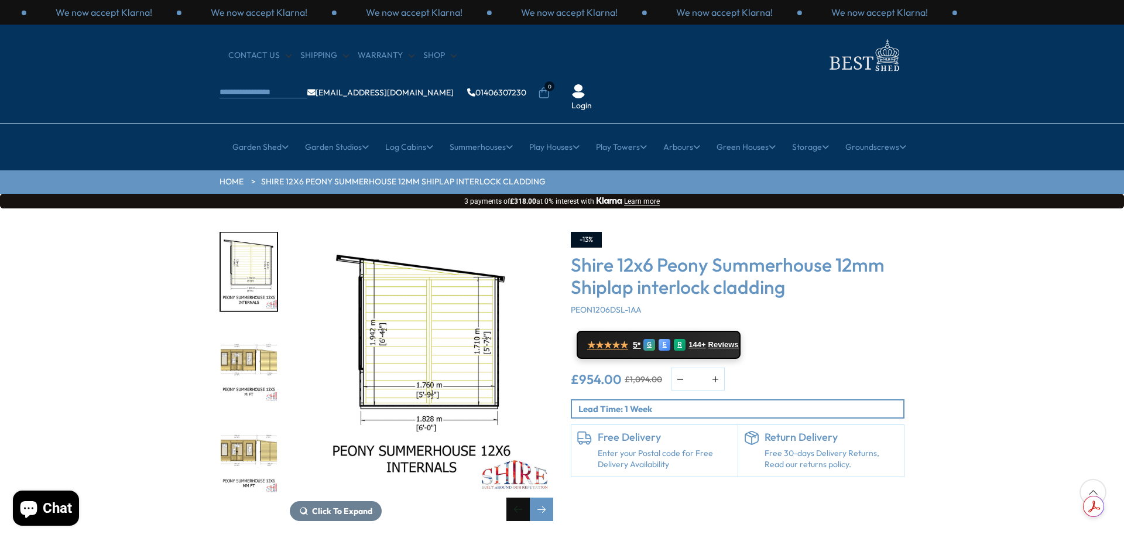
click at [515, 498] on div "Previous slide" at bounding box center [517, 509] width 23 height 23
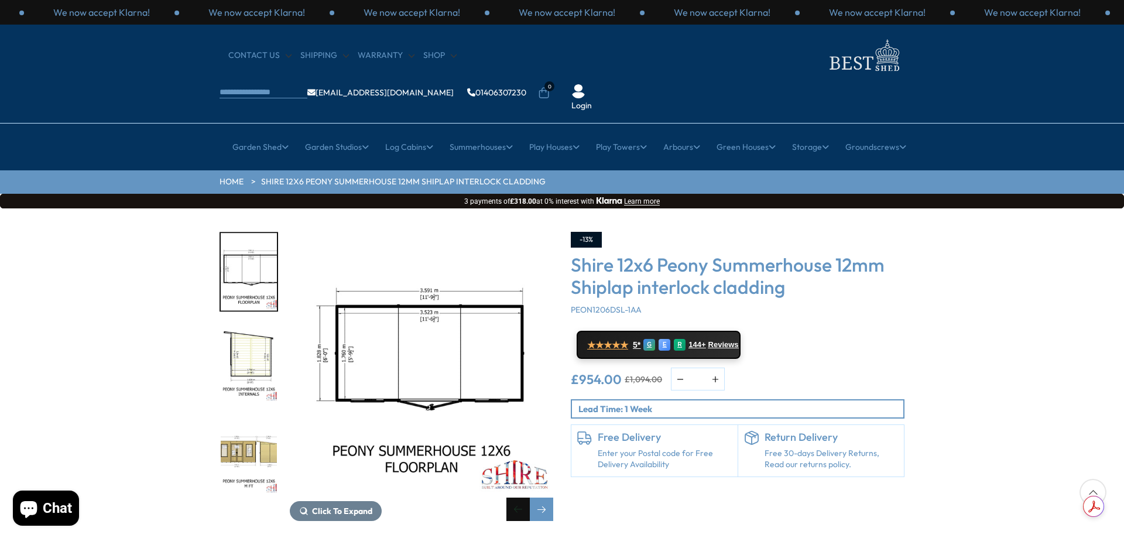
click at [515, 498] on div "Previous slide" at bounding box center [517, 509] width 23 height 23
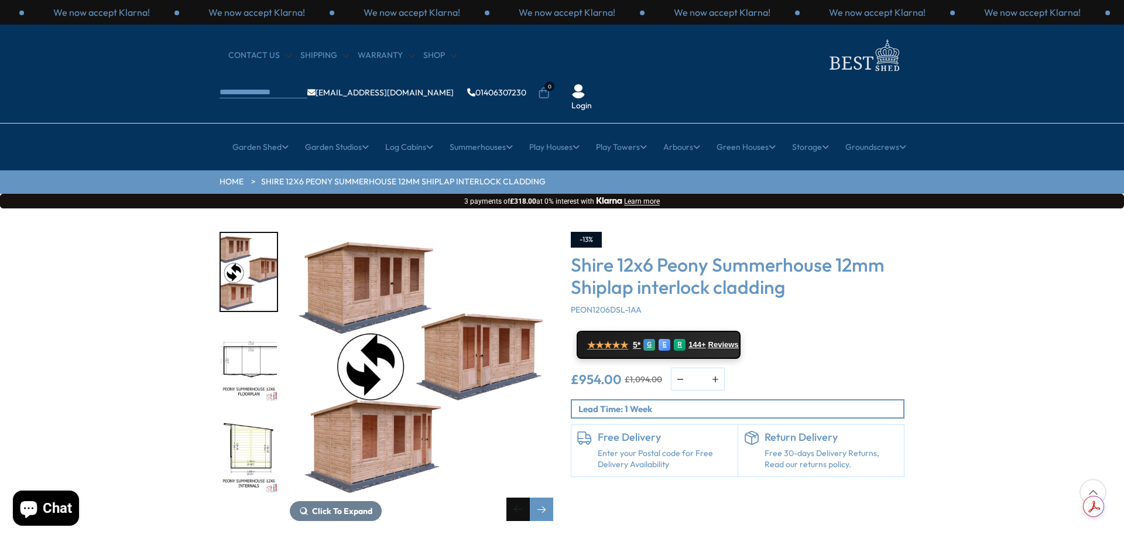
click at [516, 498] on div "Previous slide" at bounding box center [517, 509] width 23 height 23
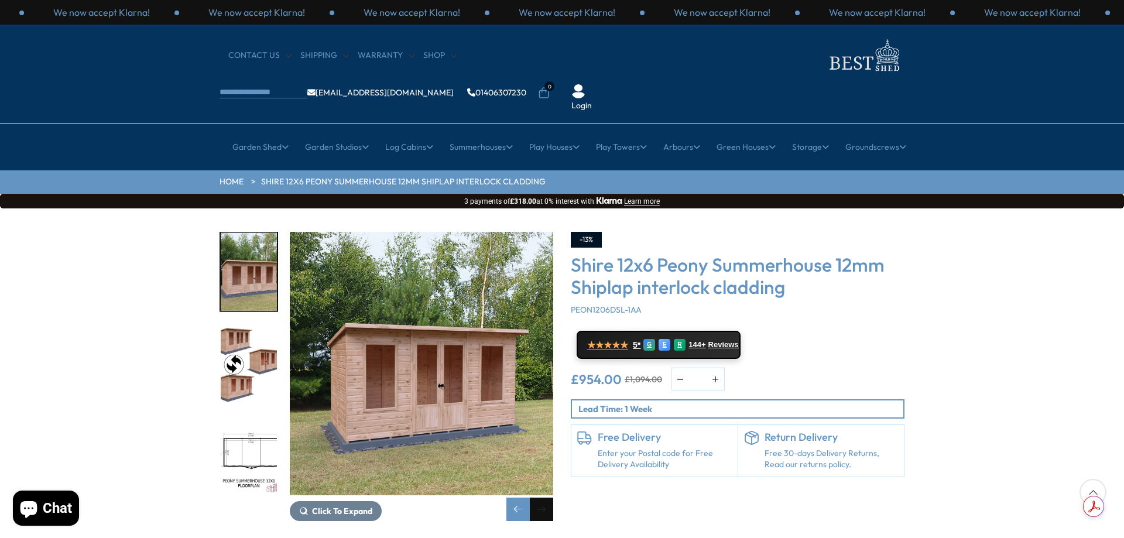
click at [544, 498] on div "Next slide" at bounding box center [541, 509] width 23 height 23
